Goal: Check status: Check status

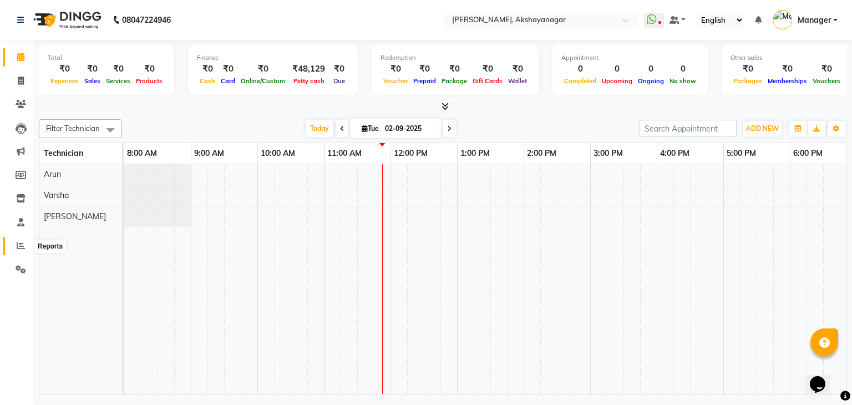
click at [22, 245] on icon at bounding box center [21, 245] width 8 height 8
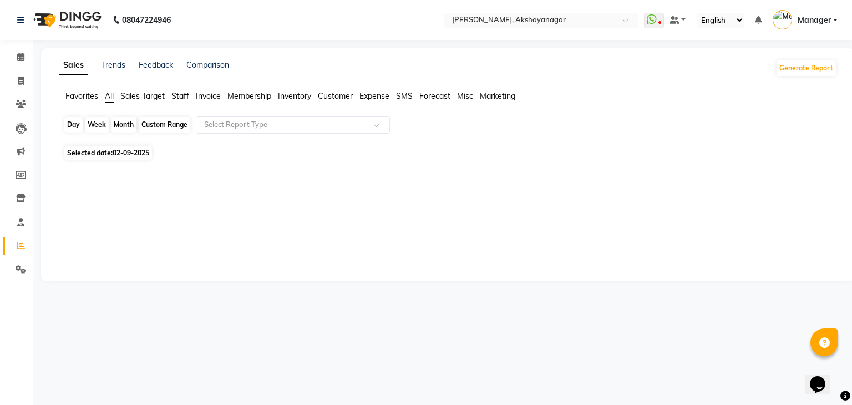
click at [77, 125] on div "Day" at bounding box center [73, 125] width 18 height 16
select select "9"
select select "2025"
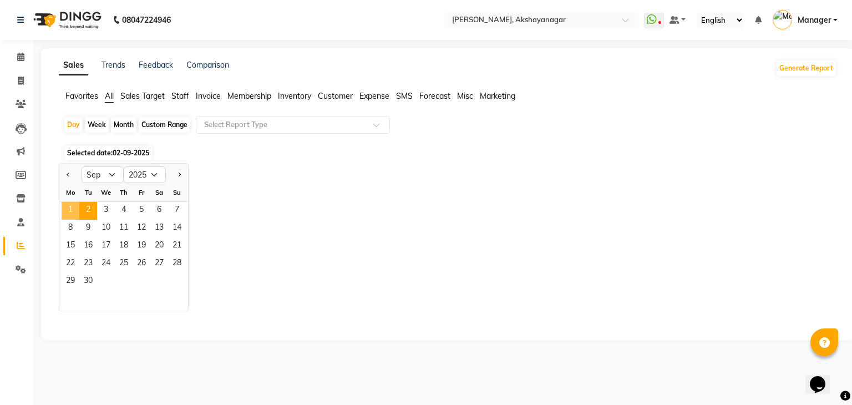
click at [69, 211] on span "1" at bounding box center [71, 211] width 18 height 18
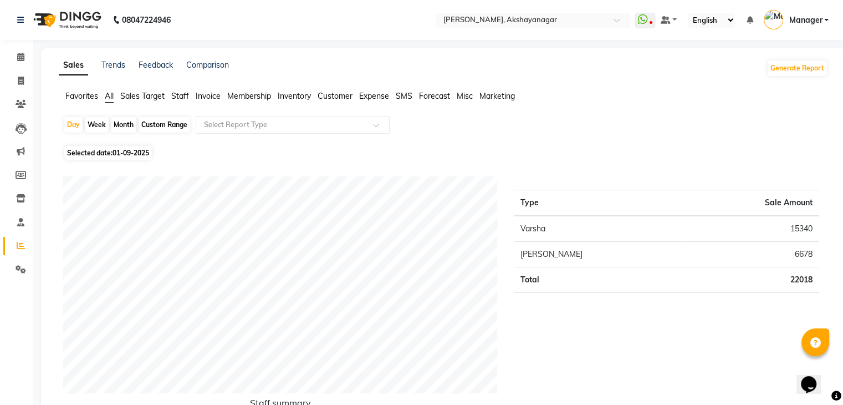
click at [180, 98] on span "Staff" at bounding box center [180, 96] width 18 height 10
